Goal: Task Accomplishment & Management: Manage account settings

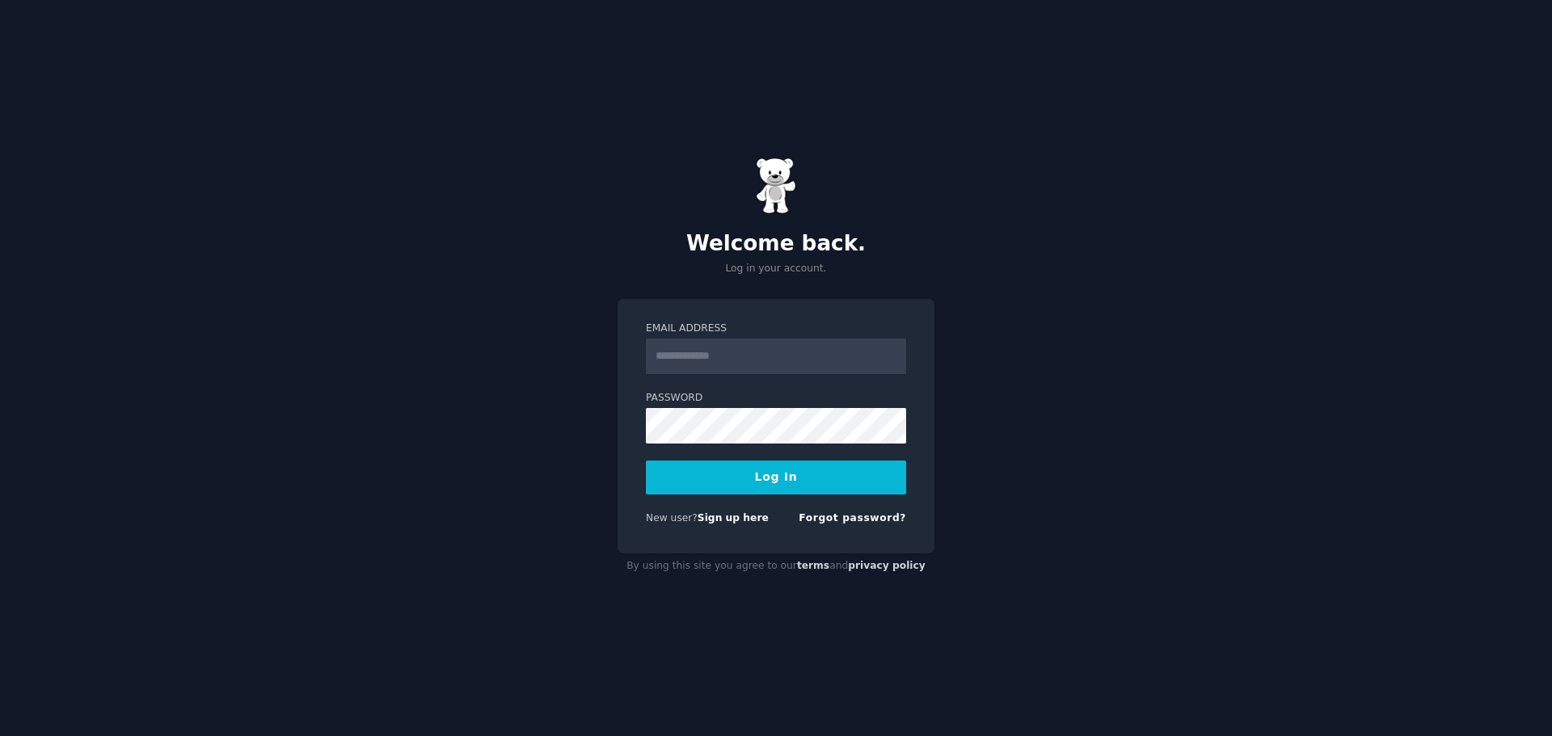
click at [727, 349] on input "Email Address" at bounding box center [776, 357] width 260 height 36
type input "**********"
click at [778, 475] on button "Log In" at bounding box center [776, 478] width 260 height 34
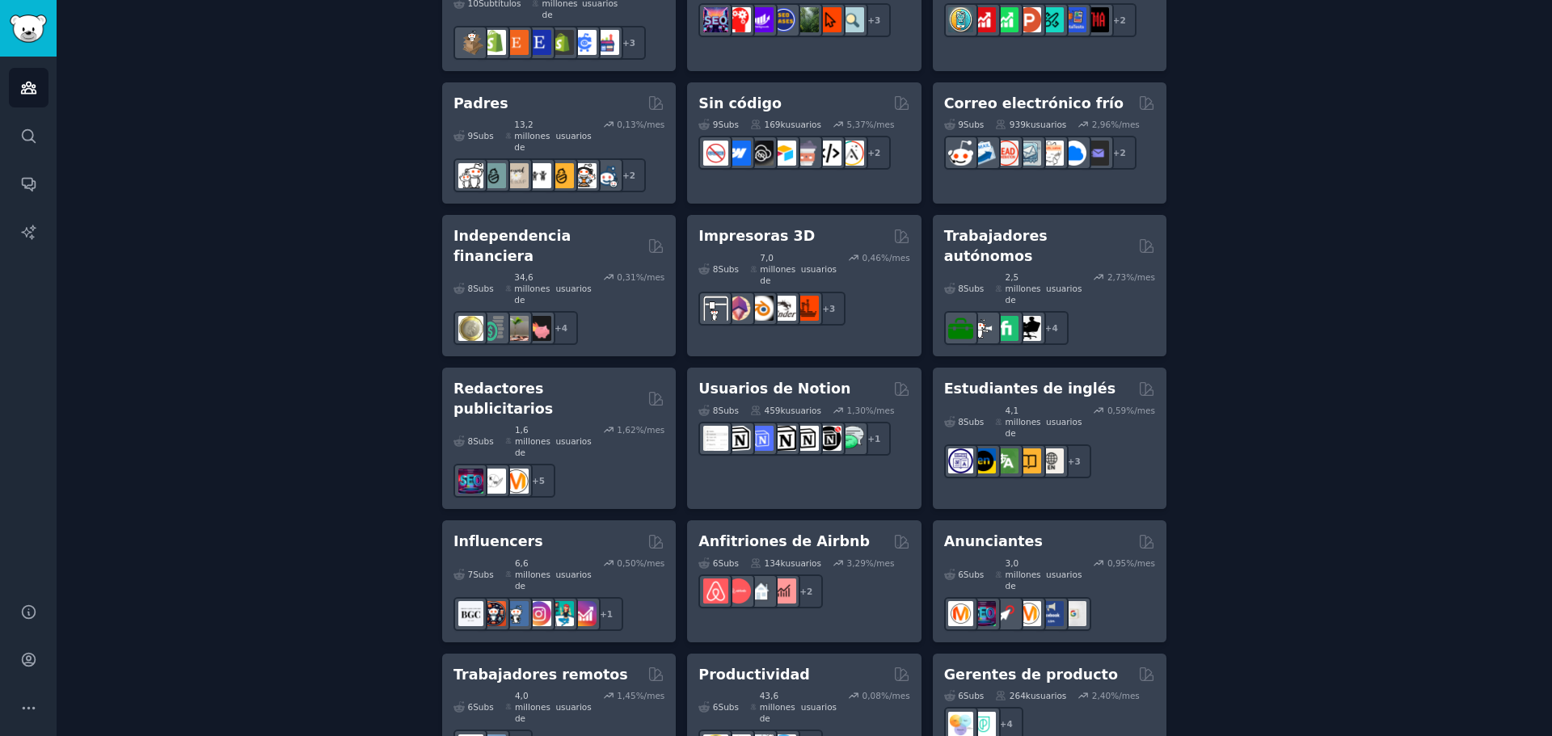
scroll to position [1040, 0]
